Goal: Browse casually: Explore the website without a specific task or goal

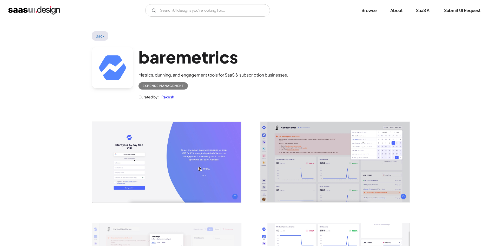
click at [96, 37] on link "Back" at bounding box center [100, 35] width 17 height 9
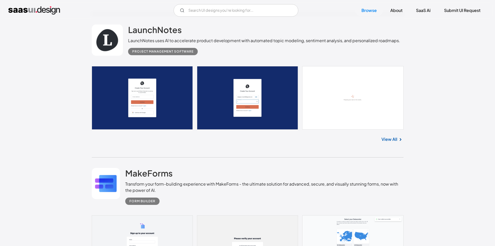
scroll to position [3406, 0]
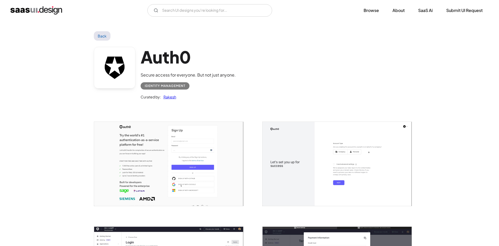
scroll to position [78, 0]
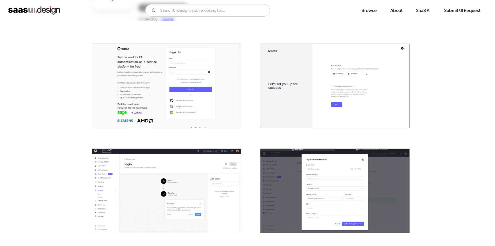
click at [200, 85] on img "open lightbox" at bounding box center [166, 86] width 149 height 84
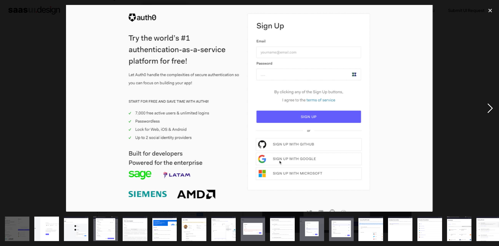
click at [490, 105] on div "next image" at bounding box center [491, 108] width 18 height 206
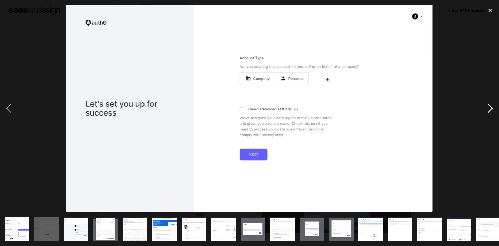
click at [490, 105] on div "next image" at bounding box center [491, 108] width 18 height 206
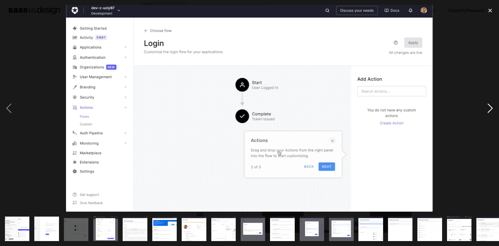
click at [490, 105] on div "next image" at bounding box center [491, 108] width 18 height 206
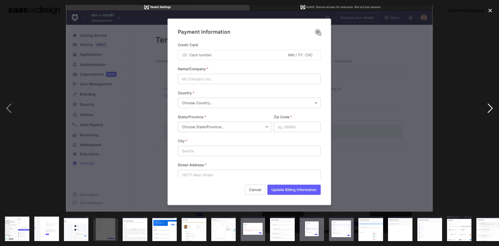
click at [486, 105] on div "next image" at bounding box center [491, 108] width 18 height 206
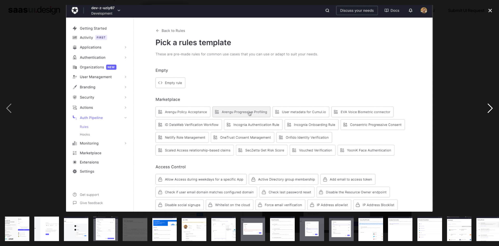
click at [486, 105] on div "next image" at bounding box center [491, 108] width 18 height 206
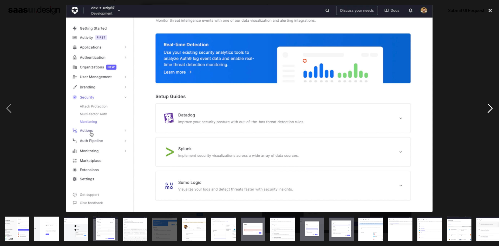
click at [486, 105] on div "next image" at bounding box center [491, 108] width 18 height 206
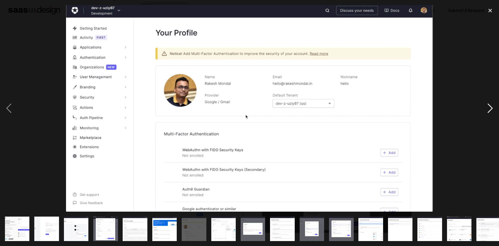
click at [486, 105] on div "next image" at bounding box center [491, 108] width 18 height 206
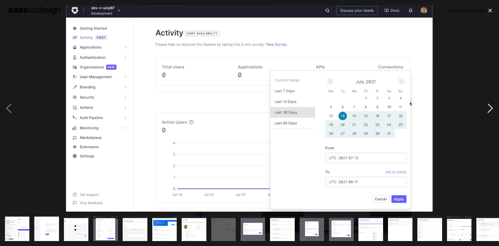
click at [486, 105] on div "next image" at bounding box center [491, 108] width 18 height 206
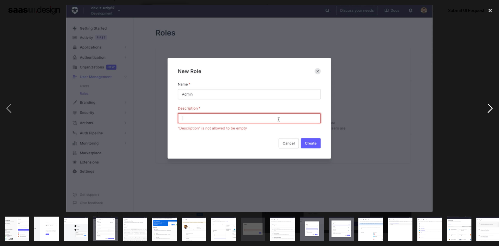
click at [486, 105] on div "next image" at bounding box center [491, 108] width 18 height 206
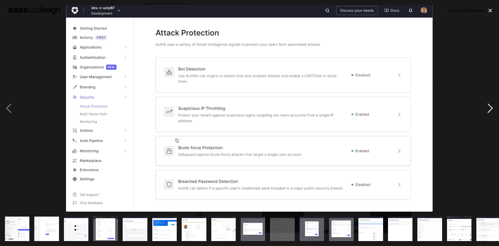
click at [490, 107] on div "next image" at bounding box center [491, 108] width 18 height 206
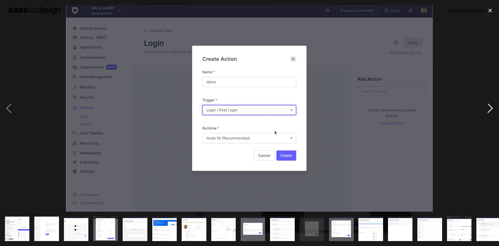
click at [490, 107] on div "next image" at bounding box center [491, 108] width 18 height 206
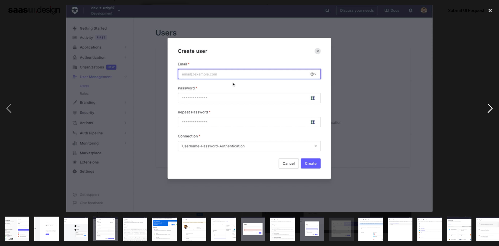
click at [490, 107] on div "next image" at bounding box center [491, 108] width 18 height 206
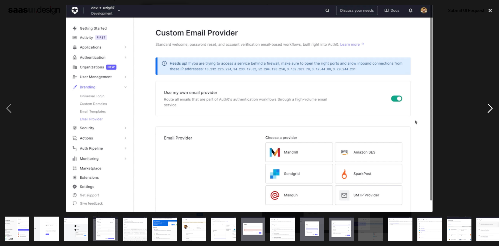
click at [490, 107] on div "next image" at bounding box center [491, 108] width 18 height 206
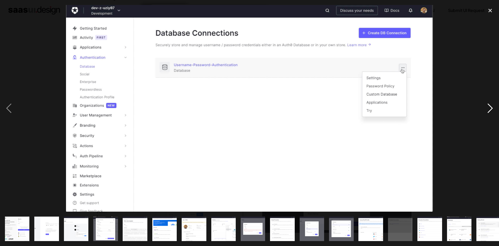
click at [490, 107] on div "next image" at bounding box center [491, 108] width 18 height 206
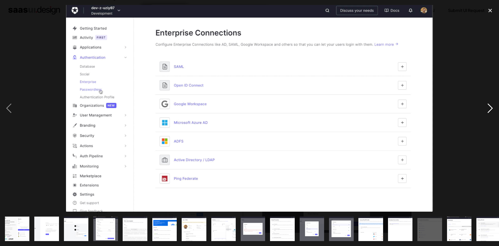
click at [492, 98] on div "next image" at bounding box center [491, 108] width 18 height 206
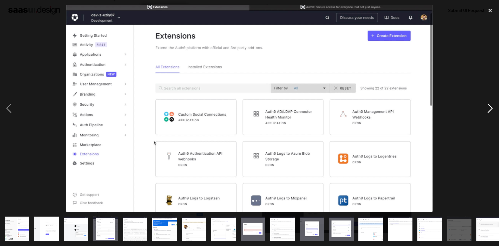
click at [489, 109] on div "next image" at bounding box center [491, 108] width 18 height 206
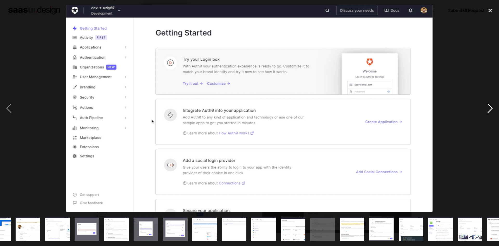
scroll to position [0, 213]
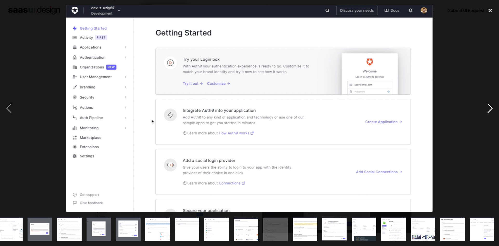
click at [489, 109] on div "next image" at bounding box center [491, 108] width 18 height 206
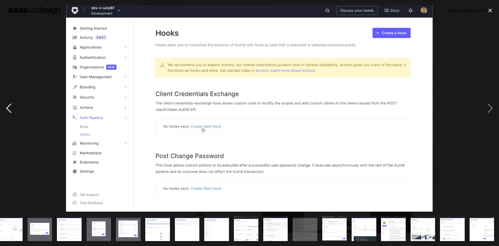
click at [11, 109] on div "previous image" at bounding box center [9, 108] width 18 height 206
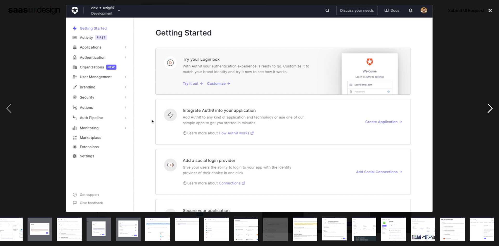
click at [487, 104] on div "next image" at bounding box center [491, 108] width 18 height 206
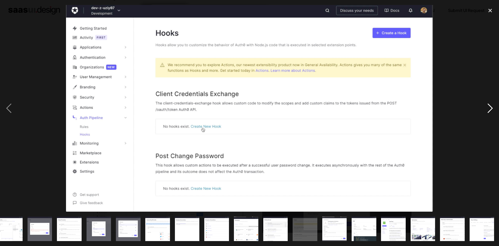
click at [487, 104] on div "next image" at bounding box center [491, 108] width 18 height 206
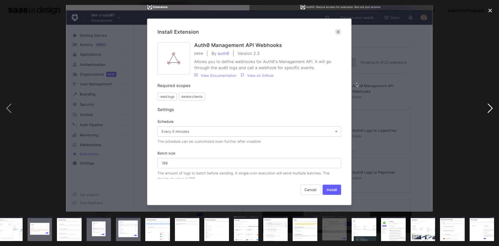
click at [487, 105] on div "next image" at bounding box center [491, 108] width 18 height 206
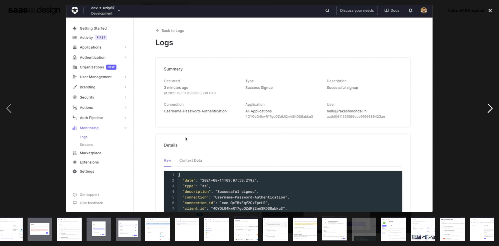
click at [487, 105] on div "next image" at bounding box center [491, 108] width 18 height 206
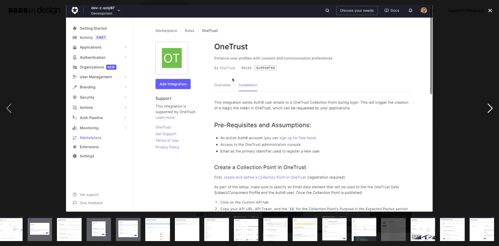
click at [487, 105] on div "next image" at bounding box center [491, 108] width 18 height 206
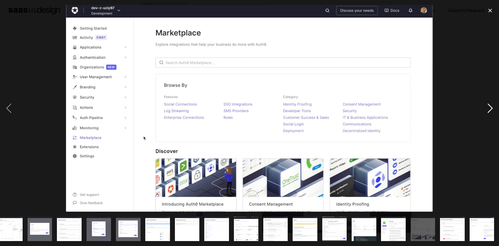
click at [487, 105] on div "next image" at bounding box center [491, 108] width 18 height 206
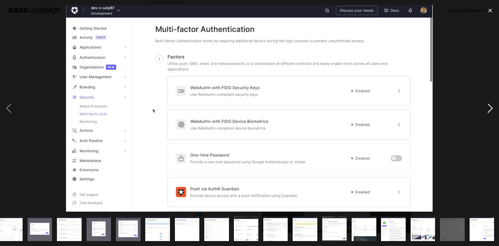
click at [492, 106] on div "next image" at bounding box center [491, 108] width 18 height 206
